Goal: Task Accomplishment & Management: Manage account settings

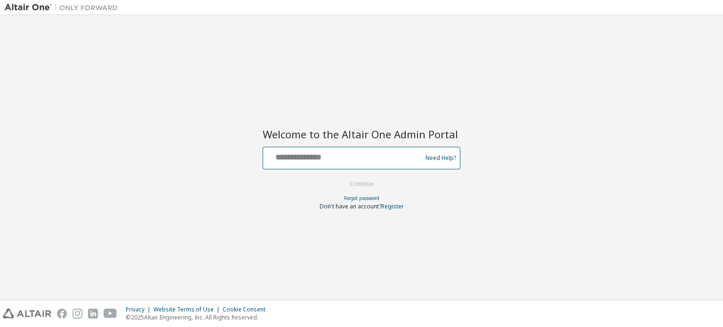
click at [325, 154] on input "text" at bounding box center [344, 156] width 154 height 14
type input "**********"
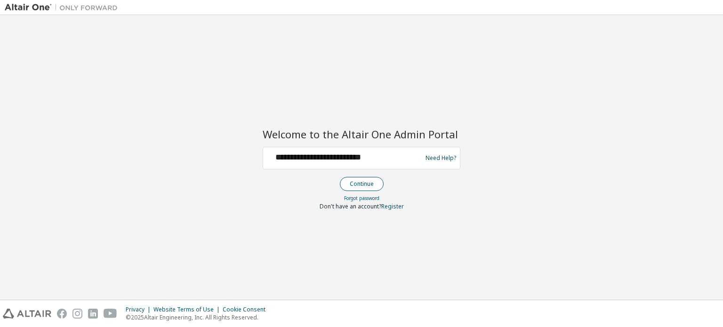
click at [374, 181] on button "Continue" at bounding box center [362, 184] width 44 height 14
